Goal: Task Accomplishment & Management: Use online tool/utility

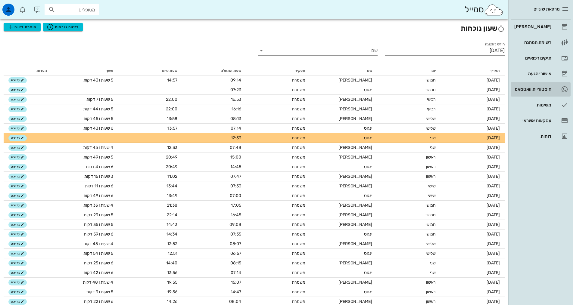
click at [530, 89] on div "היסטוריית וואטסאפ" at bounding box center [532, 89] width 38 height 5
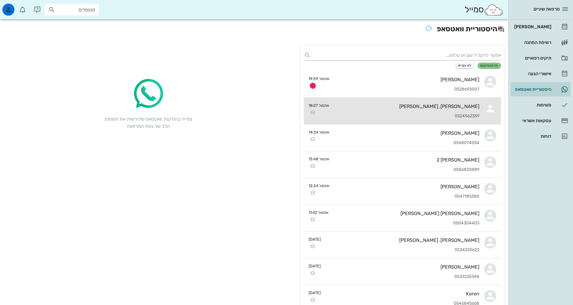
click at [398, 111] on div "[PERSON_NAME], [PERSON_NAME] 0524562359" at bounding box center [406, 111] width 145 height 26
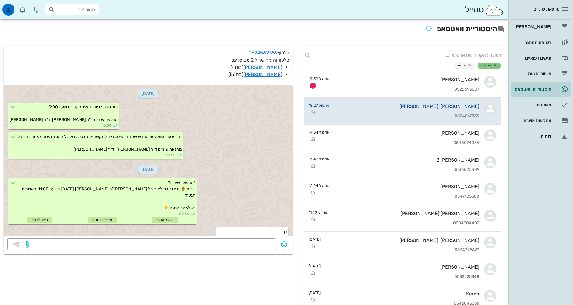
scroll to position [671, 0]
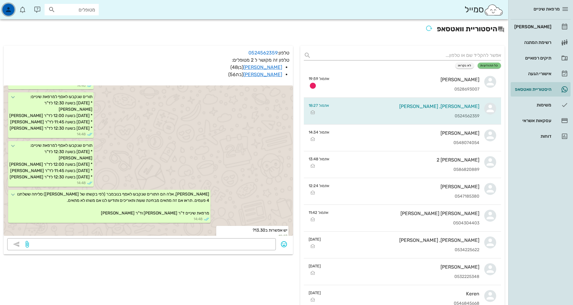
click at [8, 8] on icon "button" at bounding box center [8, 9] width 7 height 7
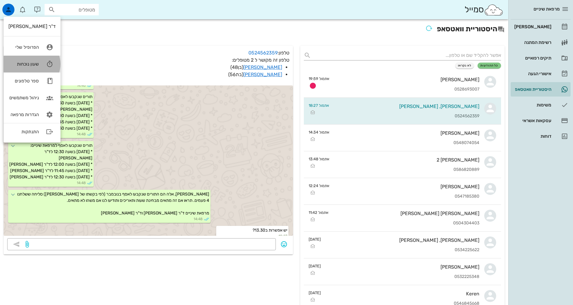
click at [33, 63] on div "שעון נוכחות" at bounding box center [23, 63] width 30 height 5
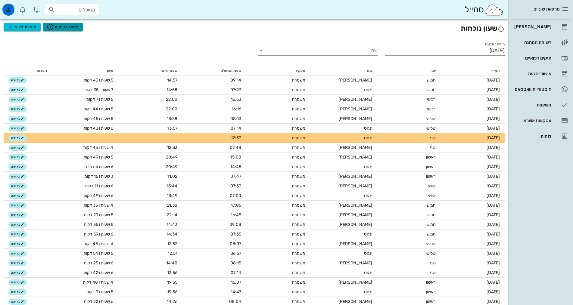
click at [67, 27] on span "רישום נוכחות" at bounding box center [63, 26] width 32 height 7
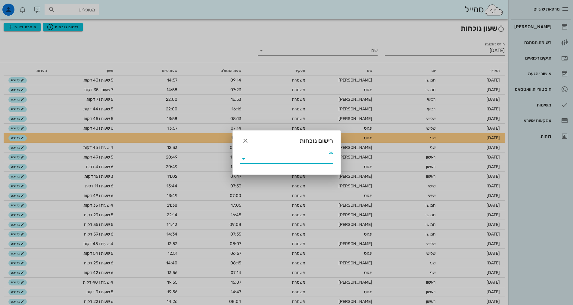
click at [265, 157] on input "שם" at bounding box center [290, 159] width 85 height 10
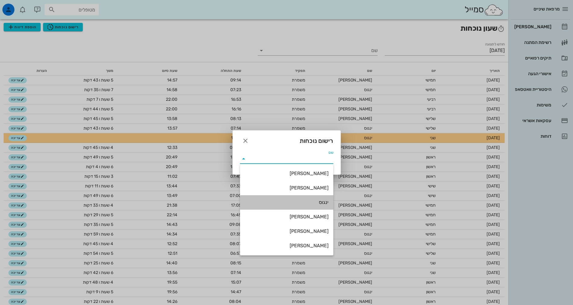
click at [324, 200] on div "ינגוס" at bounding box center [287, 202] width 84 height 6
type input "ינגוס"
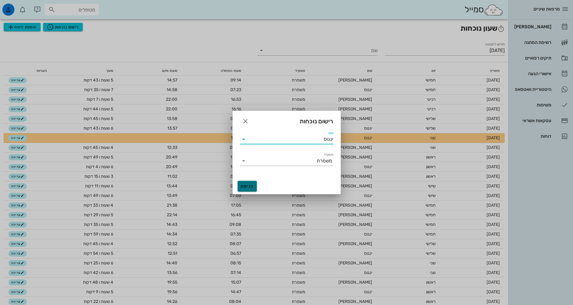
click at [244, 182] on button "כניסה" at bounding box center [246, 186] width 19 height 11
